Goal: Task Accomplishment & Management: Manage account settings

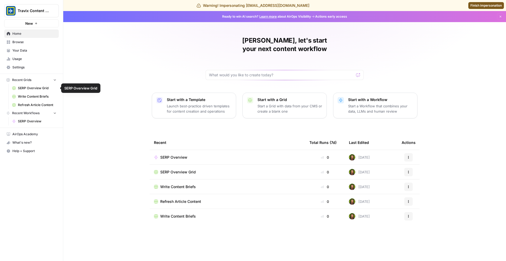
click at [25, 58] on span "Usage" at bounding box center [34, 59] width 44 height 5
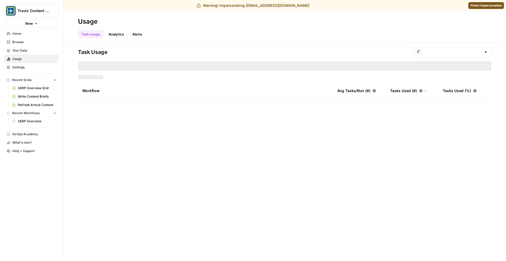
type input "August Included Tasks"
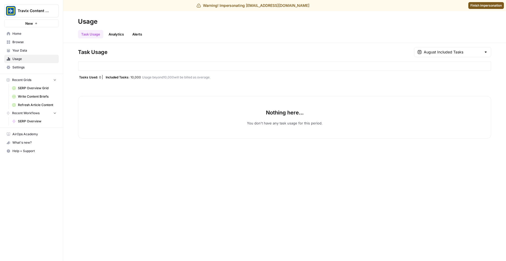
click at [28, 66] on span "Settings" at bounding box center [34, 67] width 44 height 5
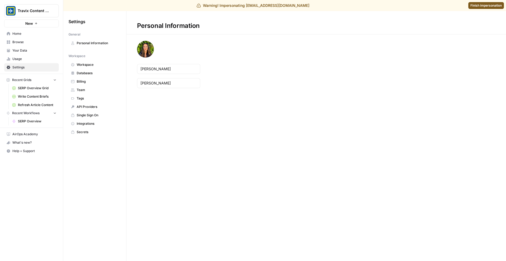
click at [92, 90] on span "Team" at bounding box center [98, 90] width 42 height 5
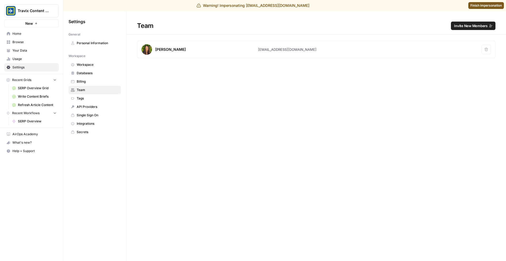
click at [496, 26] on div "Team Invite New Members" at bounding box center [315, 26] width 379 height 8
click at [488, 26] on button "Invite New Members" at bounding box center [473, 26] width 45 height 8
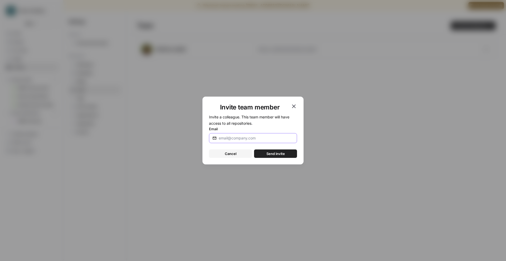
click at [255, 138] on input "Email" at bounding box center [256, 138] width 75 height 5
click at [275, 138] on input "Email" at bounding box center [256, 138] width 75 height 5
paste input "[EMAIL_ADDRESS][DOMAIN_NAME]"
type input "[EMAIL_ADDRESS][DOMAIN_NAME]"
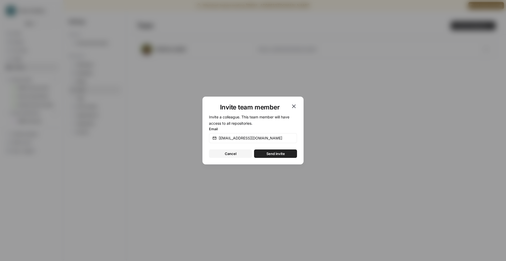
click at [273, 155] on span "Send invite" at bounding box center [275, 153] width 18 height 5
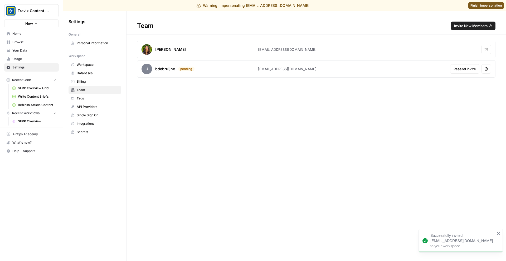
click at [498, 233] on icon "close" at bounding box center [499, 234] width 4 height 4
click at [485, 5] on span "Finish impersonation" at bounding box center [485, 5] width 31 height 5
